Goal: Transaction & Acquisition: Purchase product/service

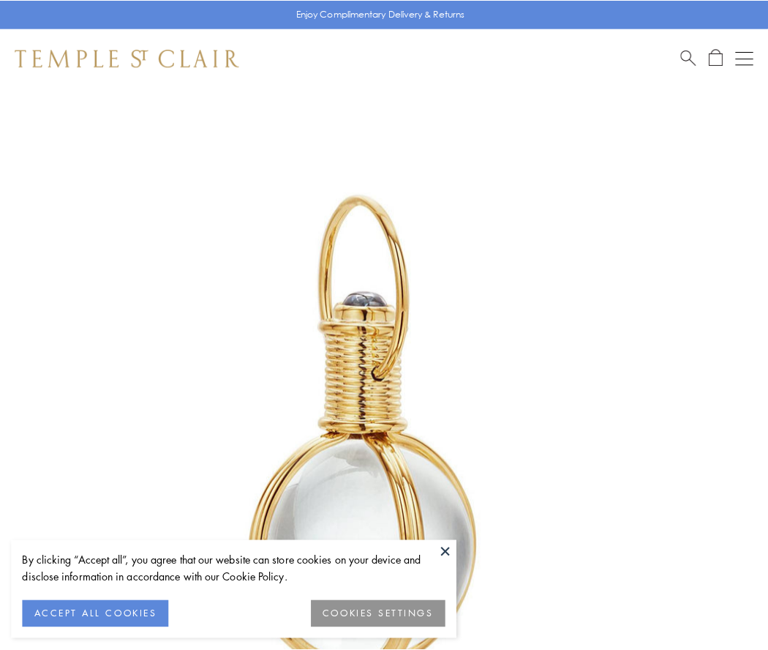
scroll to position [382, 0]
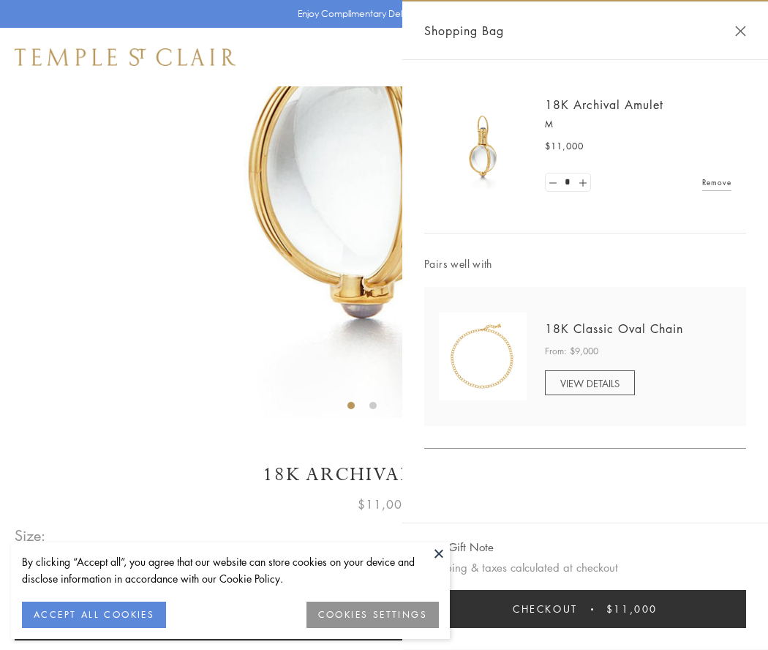
click at [585, 609] on button "Checkout $11,000" at bounding box center [585, 609] width 322 height 38
